Goal: Task Accomplishment & Management: Use online tool/utility

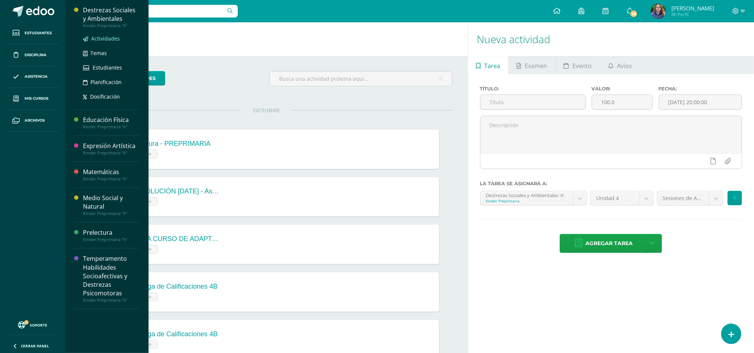
click at [104, 34] on link "Actividades" at bounding box center [111, 38] width 57 height 9
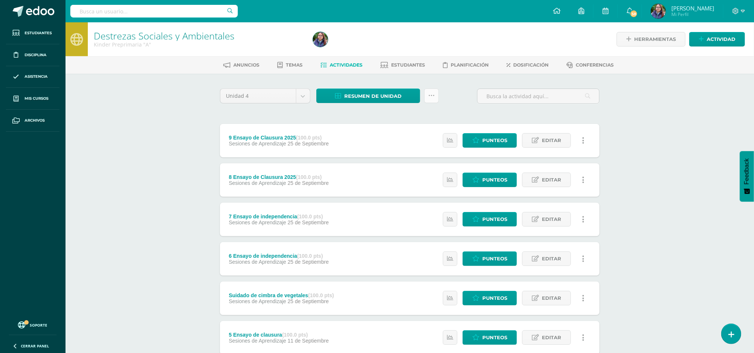
click at [434, 93] on icon at bounding box center [431, 96] width 6 height 6
click at [397, 120] on link "Subir actividades en masa" at bounding box center [413, 119] width 82 height 18
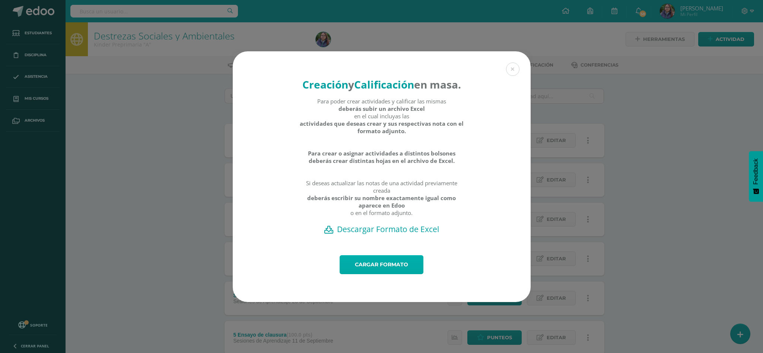
click at [402, 269] on link "Cargar formato" at bounding box center [381, 264] width 84 height 19
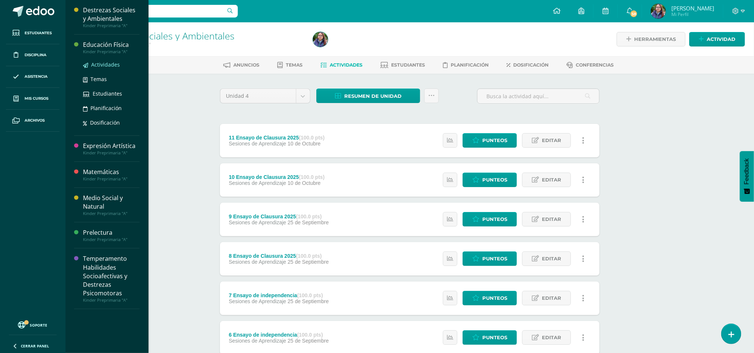
click at [100, 65] on span "Actividades" at bounding box center [105, 64] width 29 height 7
click at [93, 90] on span "Actividades" at bounding box center [105, 90] width 29 height 7
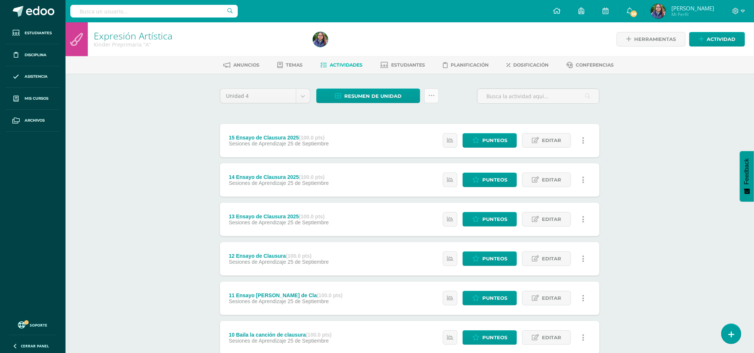
click at [426, 99] on link at bounding box center [431, 96] width 15 height 15
click at [401, 114] on link "Subir actividades en masa" at bounding box center [413, 119] width 82 height 18
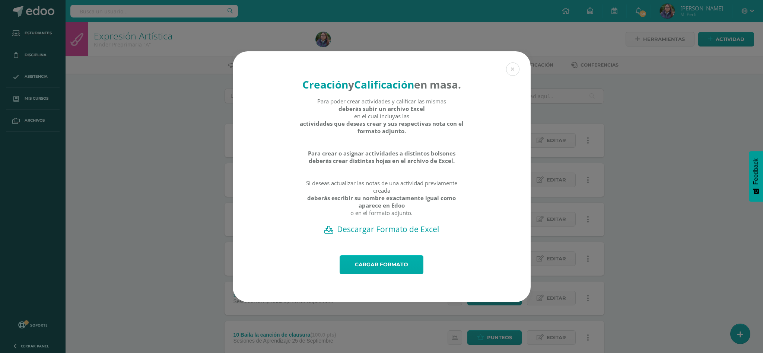
click at [382, 274] on link "Cargar formato" at bounding box center [381, 264] width 84 height 19
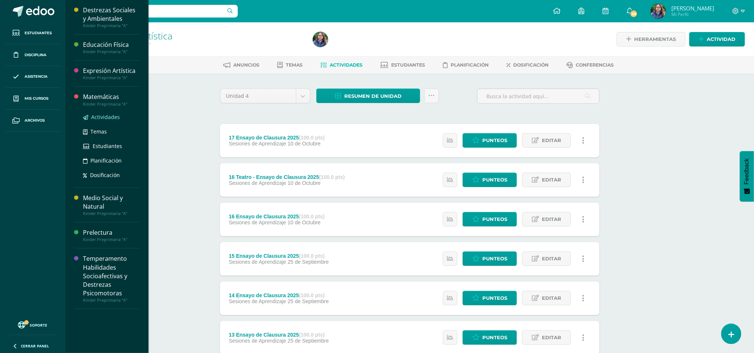
click at [100, 118] on span "Actividades" at bounding box center [105, 117] width 29 height 7
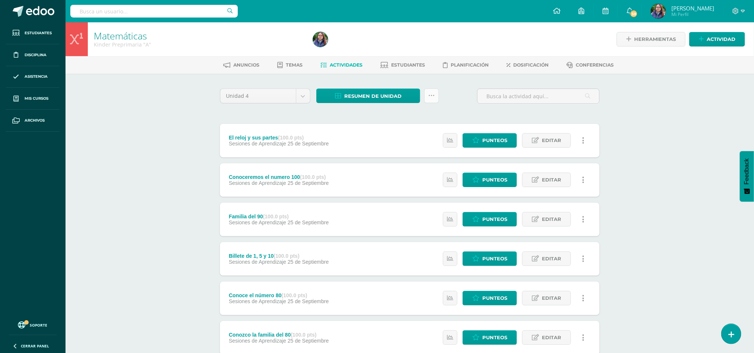
click at [427, 95] on link at bounding box center [431, 96] width 15 height 15
click at [401, 117] on link "Subir actividades en masa" at bounding box center [413, 119] width 82 height 18
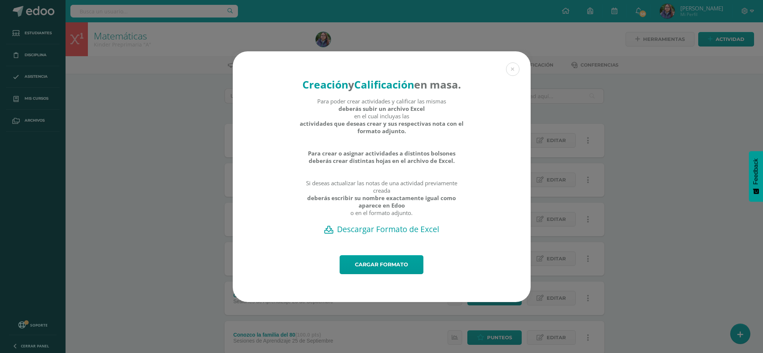
click at [402, 255] on div "Creación y Calificación en masa. Para poder crear actividades y calificar las m…" at bounding box center [382, 153] width 298 height 204
click at [397, 271] on link "Cargar formato" at bounding box center [381, 264] width 84 height 19
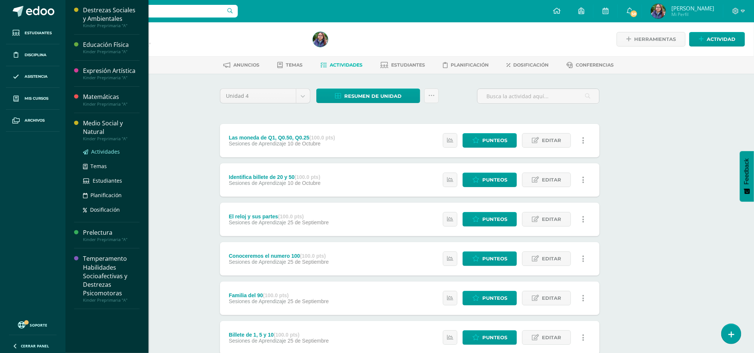
click at [92, 153] on span "Actividades" at bounding box center [105, 151] width 29 height 7
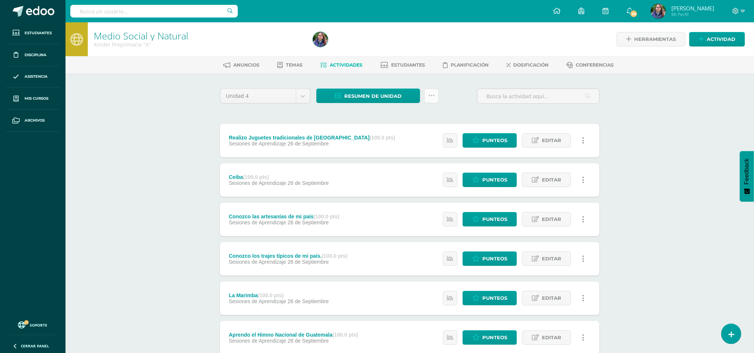
click at [432, 95] on icon at bounding box center [431, 96] width 6 height 6
click at [406, 113] on link "Subir actividades en masa" at bounding box center [413, 119] width 82 height 18
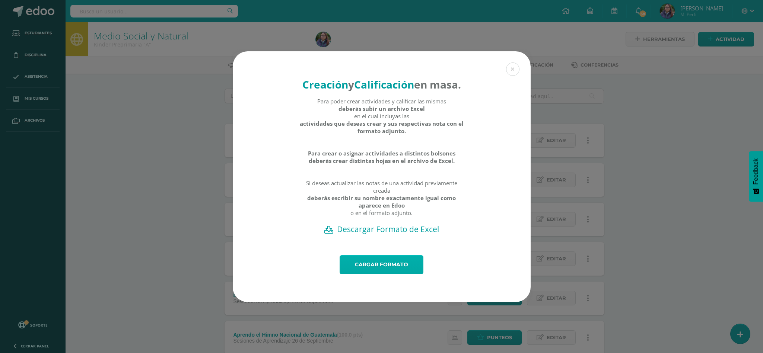
click at [393, 274] on link "Cargar formato" at bounding box center [381, 264] width 84 height 19
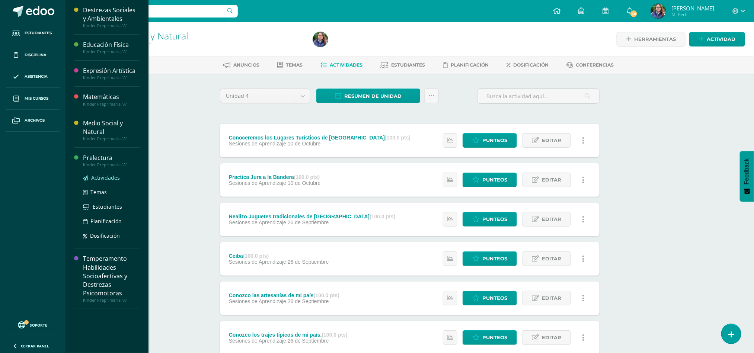
click at [92, 176] on span "Actividades" at bounding box center [105, 177] width 29 height 7
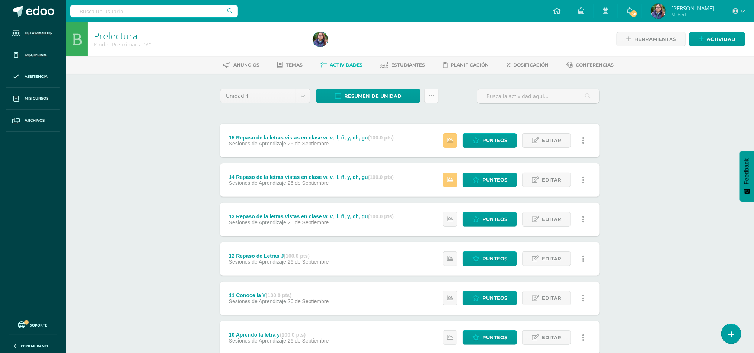
click at [429, 91] on link at bounding box center [431, 96] width 15 height 15
click at [403, 117] on link "Subir actividades en masa" at bounding box center [413, 119] width 82 height 18
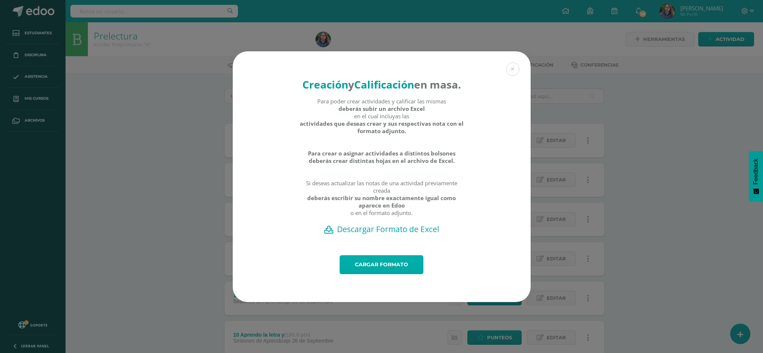
click at [381, 271] on link "Cargar formato" at bounding box center [381, 264] width 84 height 19
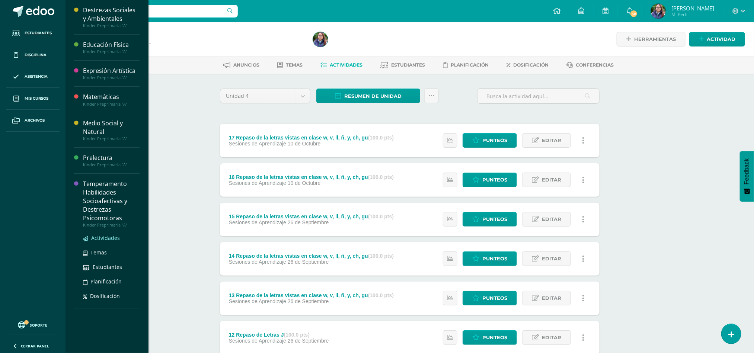
click at [105, 237] on span "Actividades" at bounding box center [105, 237] width 29 height 7
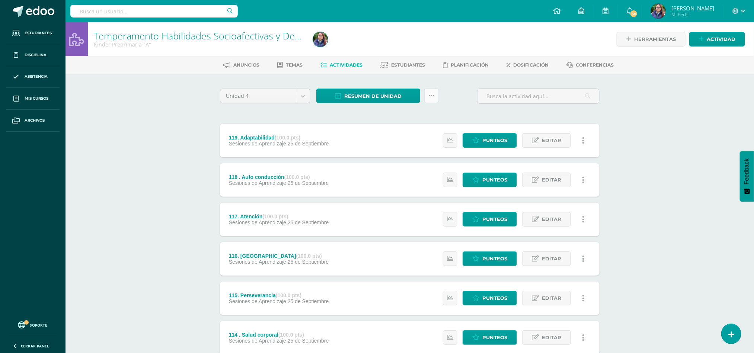
click at [431, 95] on icon at bounding box center [431, 96] width 6 height 6
click at [409, 114] on link "Subir actividades en masa" at bounding box center [413, 119] width 82 height 18
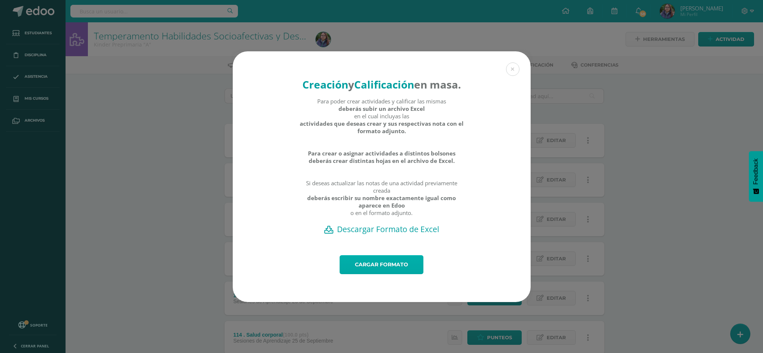
click at [396, 272] on link "Cargar formato" at bounding box center [381, 264] width 84 height 19
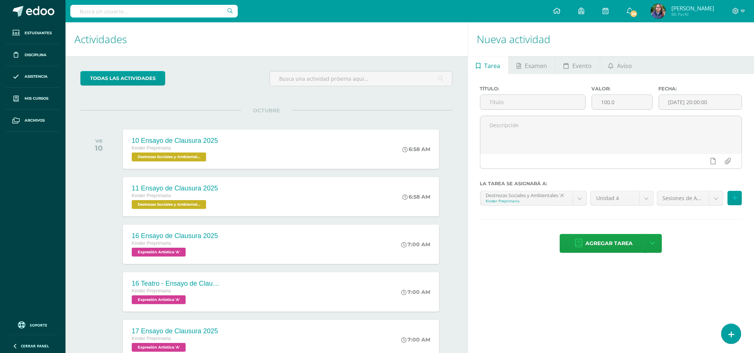
click at [745, 11] on div at bounding box center [738, 11] width 31 height 22
click at [731, 9] on div at bounding box center [738, 11] width 31 height 22
click at [747, 9] on div at bounding box center [738, 11] width 31 height 22
click at [744, 9] on icon at bounding box center [743, 11] width 4 height 7
click at [719, 54] on link "Cerrar sesión" at bounding box center [715, 50] width 59 height 11
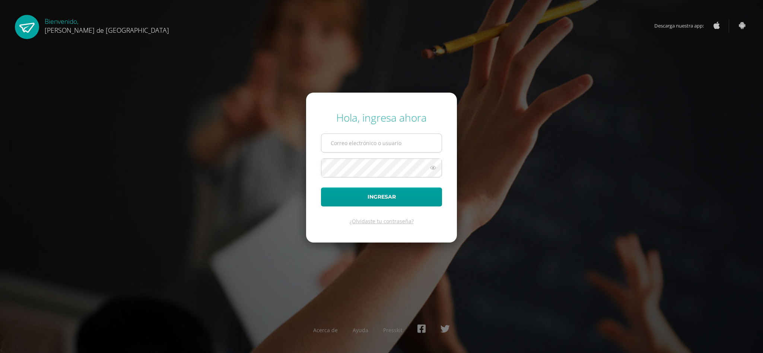
click at [364, 145] on input "text" at bounding box center [381, 143] width 120 height 18
type input "[EMAIL_ADDRESS][DOMAIN_NAME]"
click at [344, 209] on form "Hola, ingresa ahora elisza@colegiovalles.com Ingresar ¿Olvidaste tu contraseña?" at bounding box center [381, 168] width 151 height 150
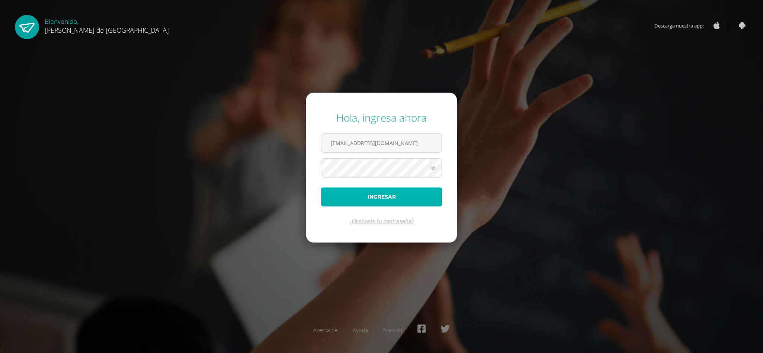
click at [341, 204] on button "Ingresar" at bounding box center [381, 197] width 121 height 19
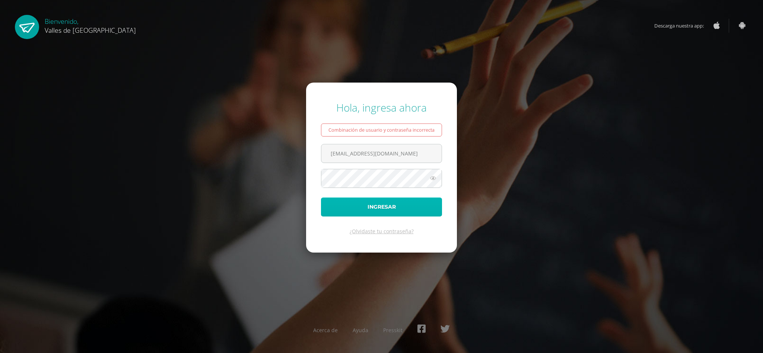
click at [347, 210] on button "Ingresar" at bounding box center [381, 207] width 121 height 19
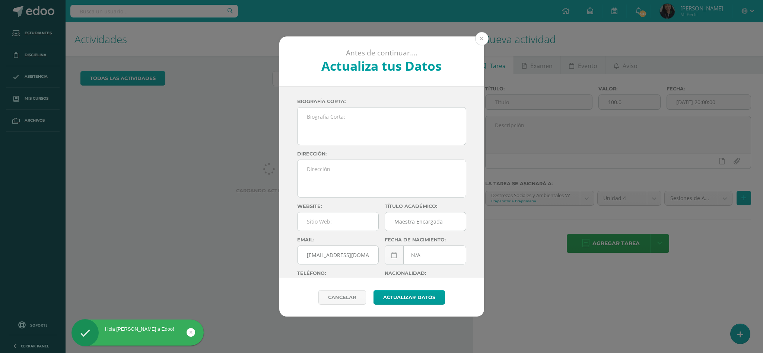
click at [479, 42] on button at bounding box center [481, 38] width 13 height 13
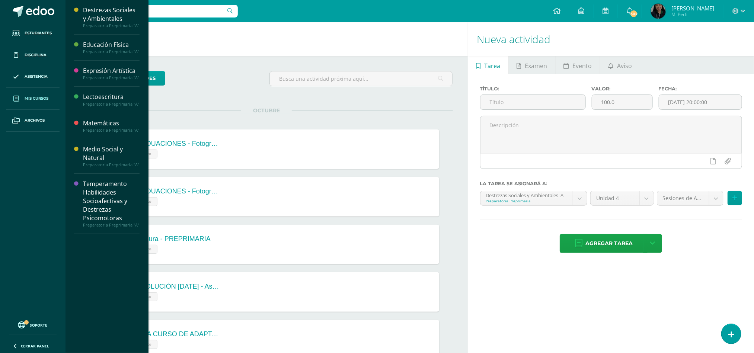
click at [22, 102] on span at bounding box center [15, 98] width 13 height 13
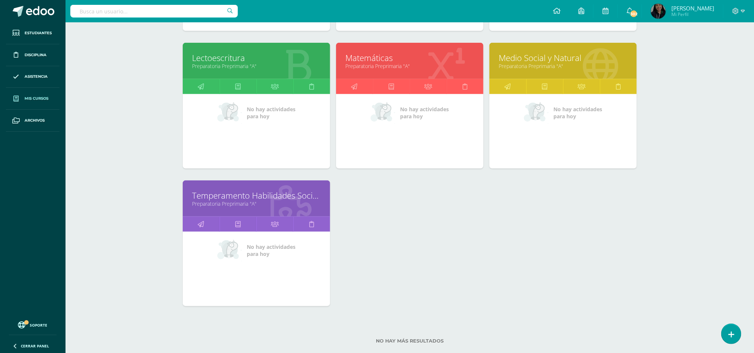
scroll to position [242, 0]
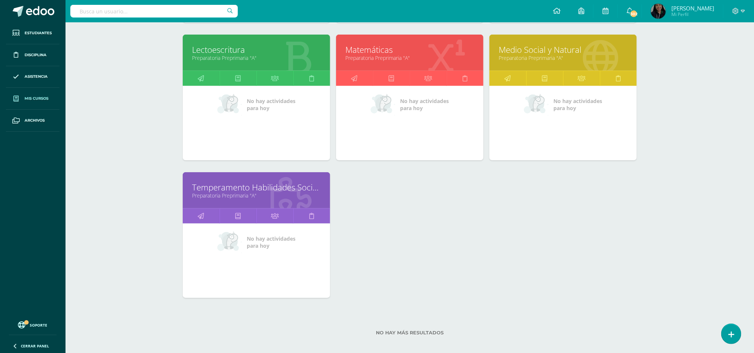
click at [260, 189] on link "Temperamento Habilidades Socioafectivas y Destrezas Psicomotoras" at bounding box center [256, 188] width 129 height 12
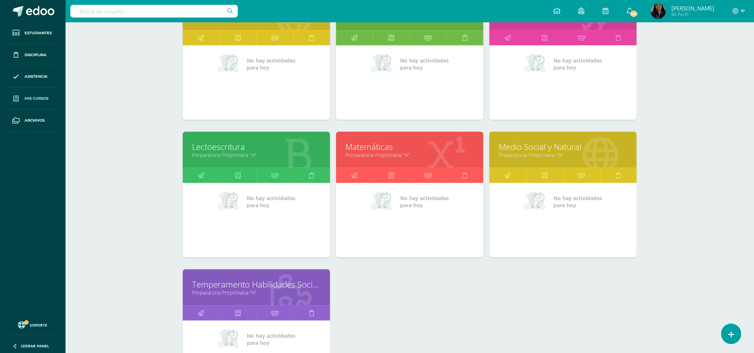
scroll to position [147, 0]
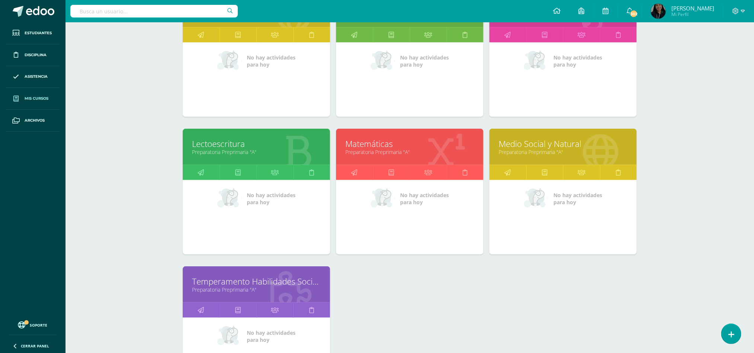
click at [534, 157] on div "Medio Social y Natural Preparatoria Preprimaria "A"" at bounding box center [562, 147] width 147 height 36
click at [512, 147] on link "Medio Social y Natural" at bounding box center [563, 144] width 129 height 12
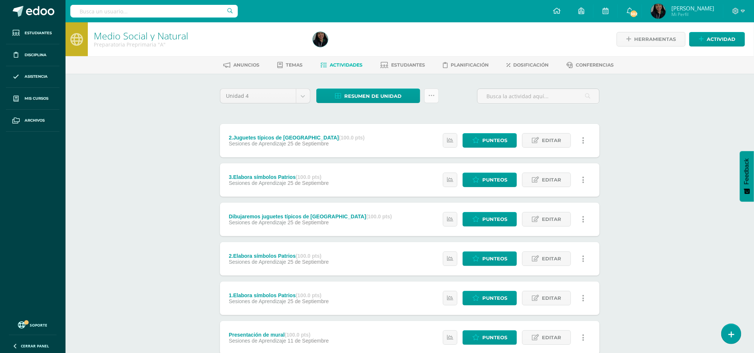
click at [425, 93] on link at bounding box center [431, 96] width 15 height 15
click at [408, 123] on link "Subir actividades en masa" at bounding box center [413, 119] width 82 height 18
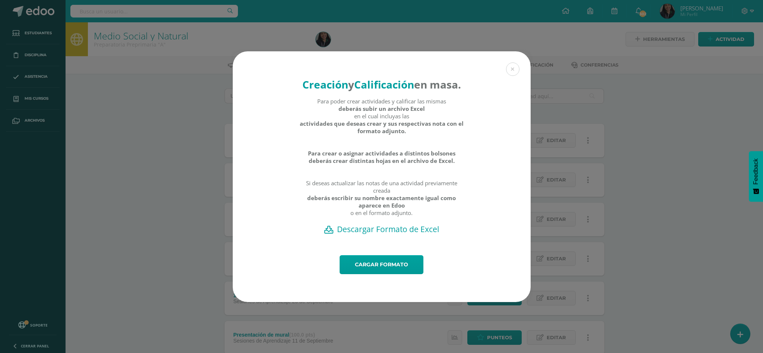
click at [346, 234] on h2 "Descargar Formato de Excel" at bounding box center [382, 229] width 272 height 10
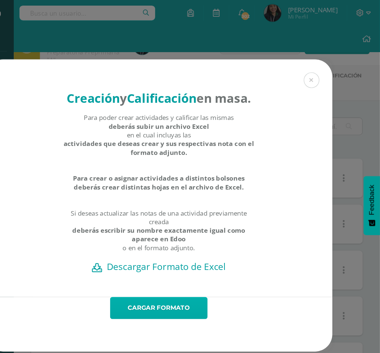
click at [175, 274] on link "Cargar formato" at bounding box center [190, 264] width 84 height 19
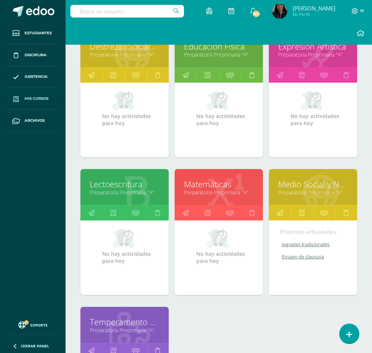
scroll to position [106, 0]
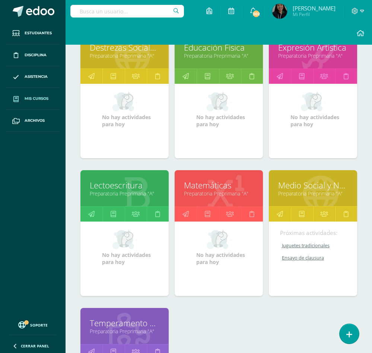
click at [215, 187] on link "Matemáticas" at bounding box center [219, 185] width 70 height 12
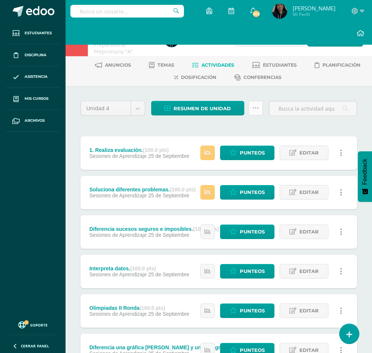
click at [252, 109] on icon at bounding box center [255, 108] width 6 height 6
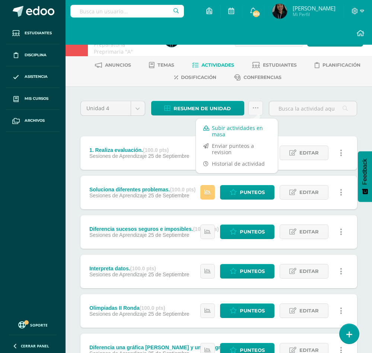
click at [240, 131] on link "Subir actividades en masa" at bounding box center [237, 131] width 82 height 18
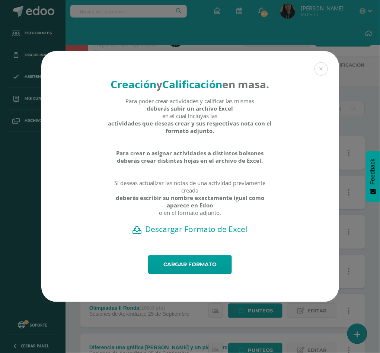
click at [185, 234] on h2 "Descargar Formato de Excel" at bounding box center [190, 229] width 272 height 10
